Goal: Browse casually

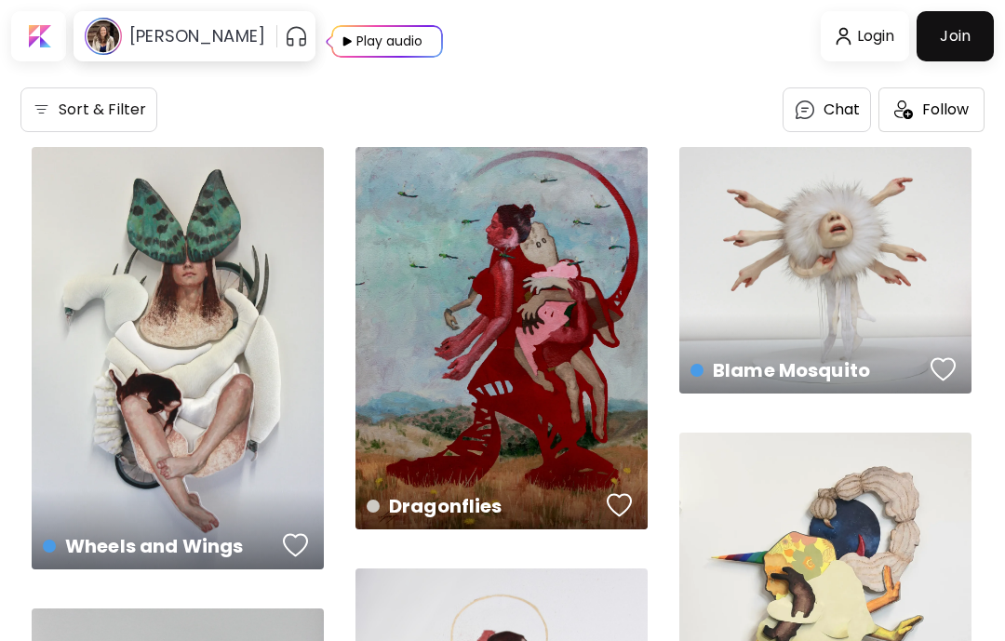
click at [955, 523] on div "Rainbow (F*#$ing) Unicorn US$ 1,597 | 20 x 28.5 inch" at bounding box center [825, 628] width 292 height 390
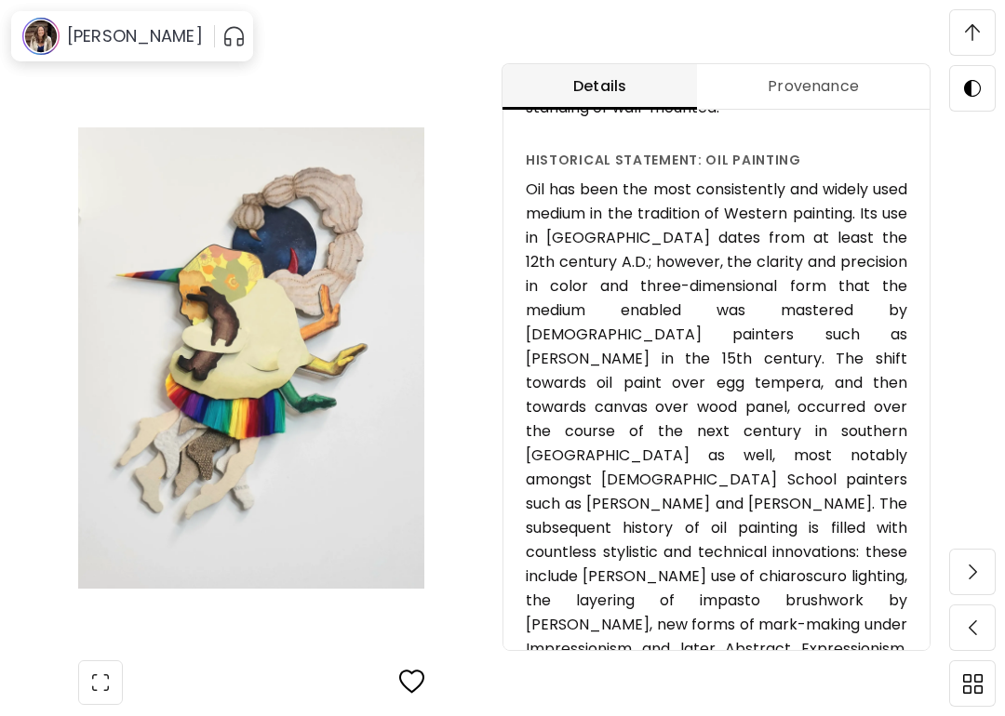
scroll to position [892, 0]
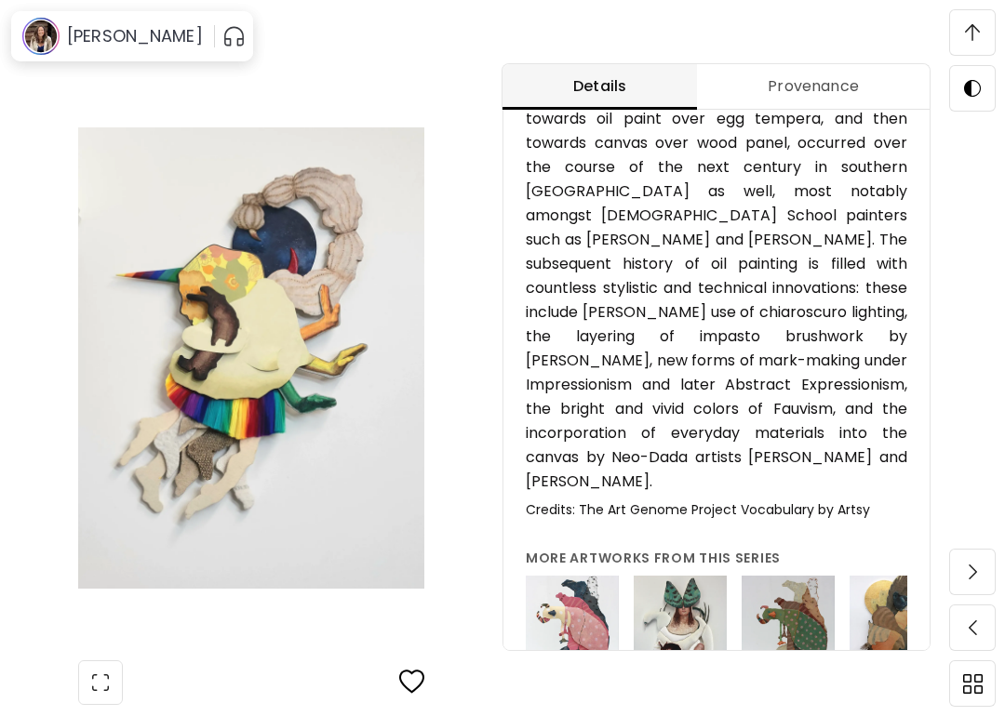
click at [52, 38] on use at bounding box center [41, 37] width 36 height 36
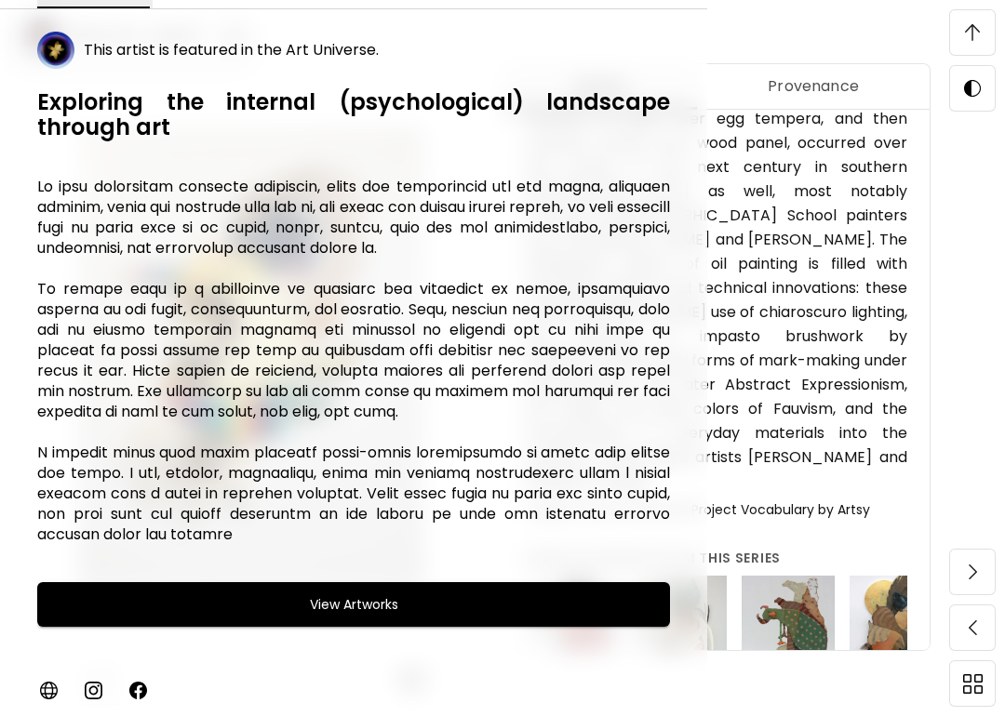
click at [53, 54] on image at bounding box center [55, 50] width 37 height 37
click at [325, 48] on h5 "This artist is featured in the Art Universe." at bounding box center [231, 50] width 295 height 19
click at [363, 601] on h6 "View Artworks" at bounding box center [354, 605] width 88 height 22
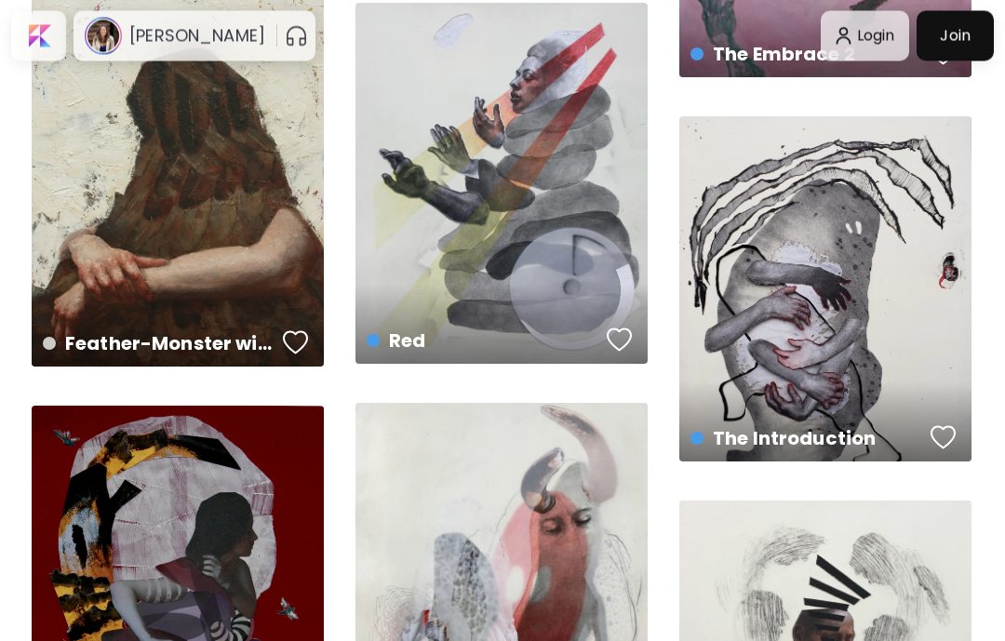
scroll to position [4973, 0]
click at [863, 296] on div "The Introduction US$ 697 | 20 x 24 inch" at bounding box center [825, 288] width 292 height 345
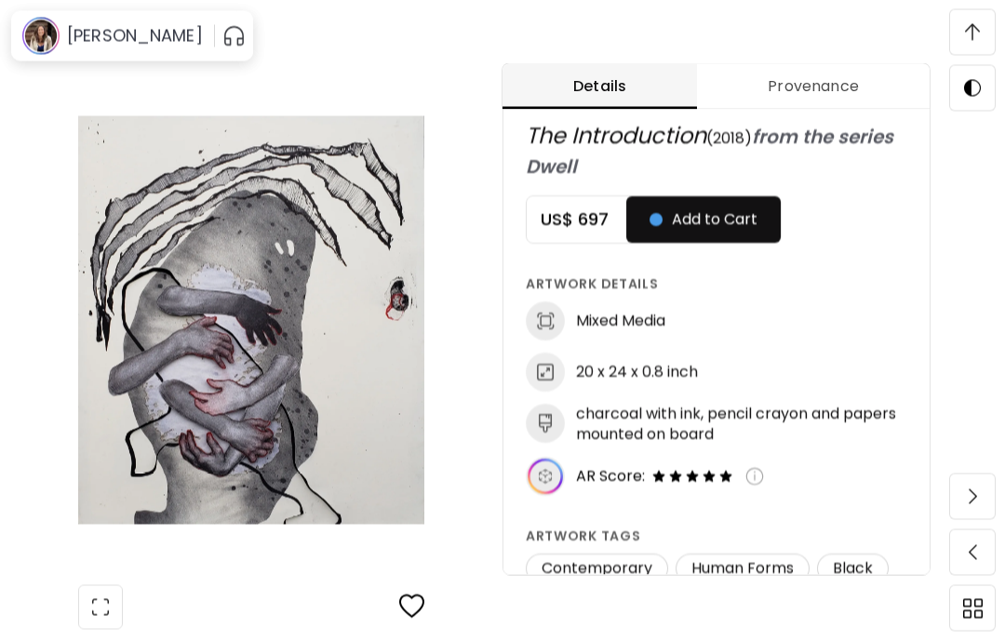
scroll to position [942, 0]
